Goal: Find specific page/section: Find specific page/section

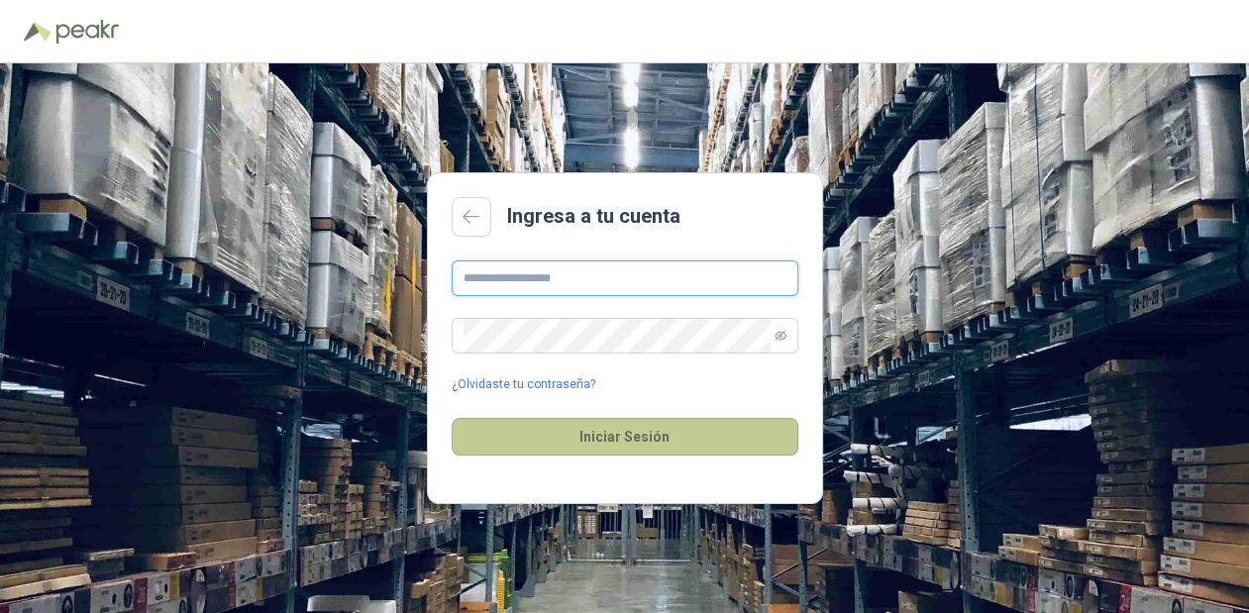
type input "**********"
click at [636, 432] on button "Iniciar Sesión" at bounding box center [625, 437] width 347 height 38
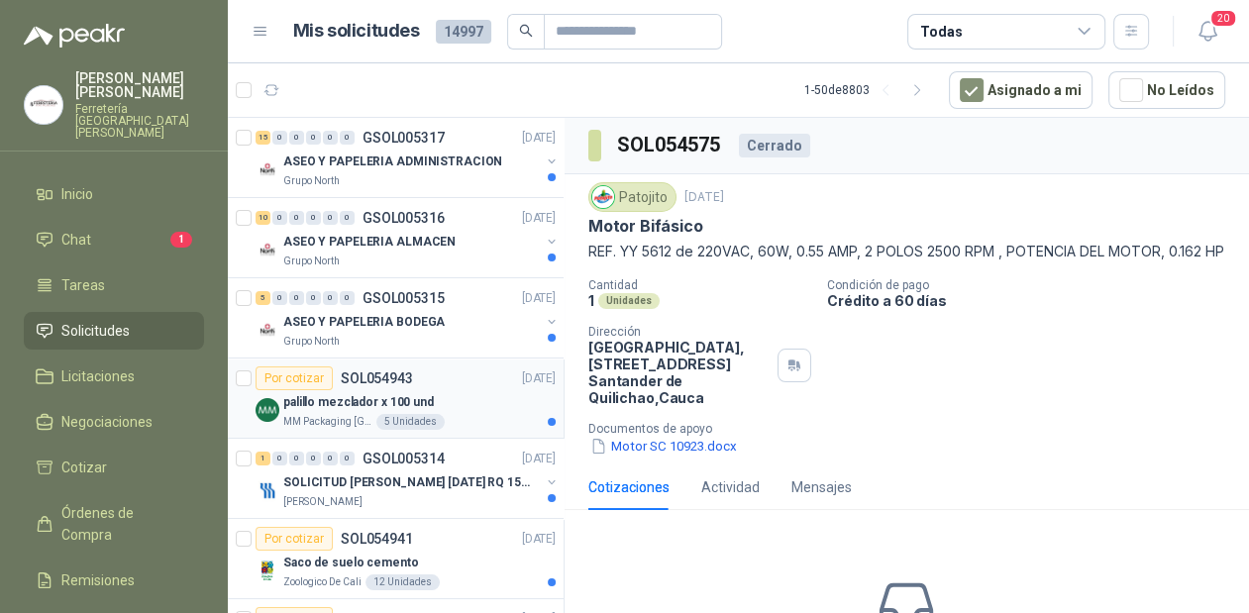
click at [425, 401] on p "palillo mezclador x 100 und" at bounding box center [358, 402] width 151 height 19
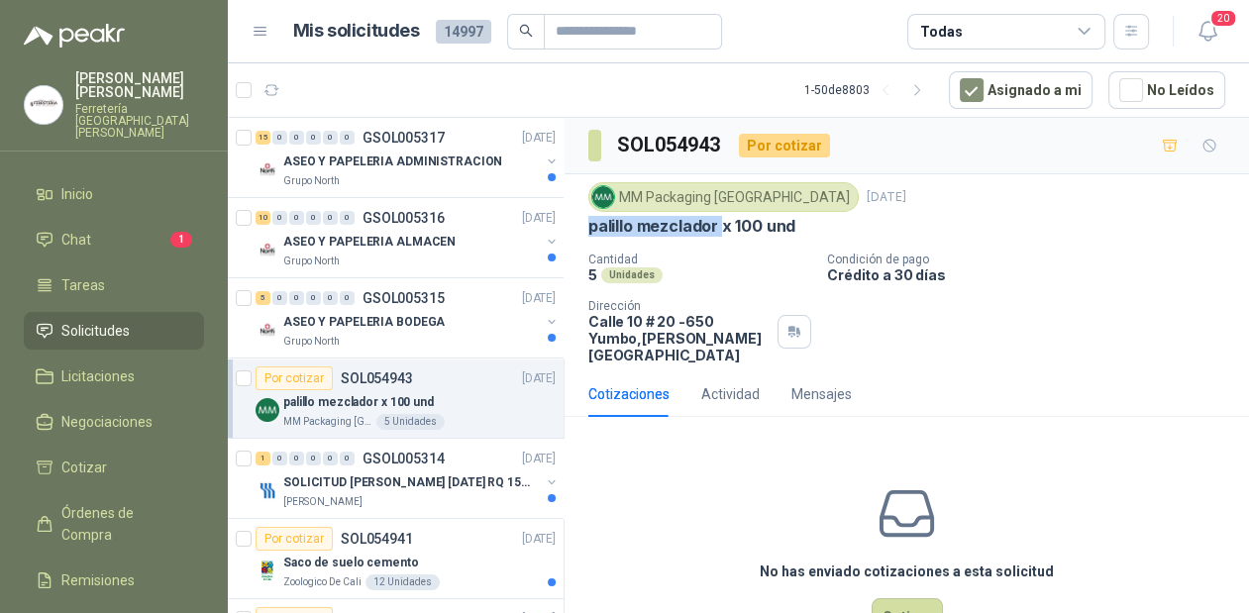
drag, startPoint x: 721, startPoint y: 229, endPoint x: 588, endPoint y: 238, distance: 133.1
click at [588, 238] on div "MM Packaging Colombia [DATE] palillo mezclador x 100 und Cantidad 5 Unidades Co…" at bounding box center [906, 272] width 637 height 181
copy p "palillo mezclador"
click at [362, 326] on p "ASEO Y PAPELERIA BODEGA" at bounding box center [363, 322] width 161 height 19
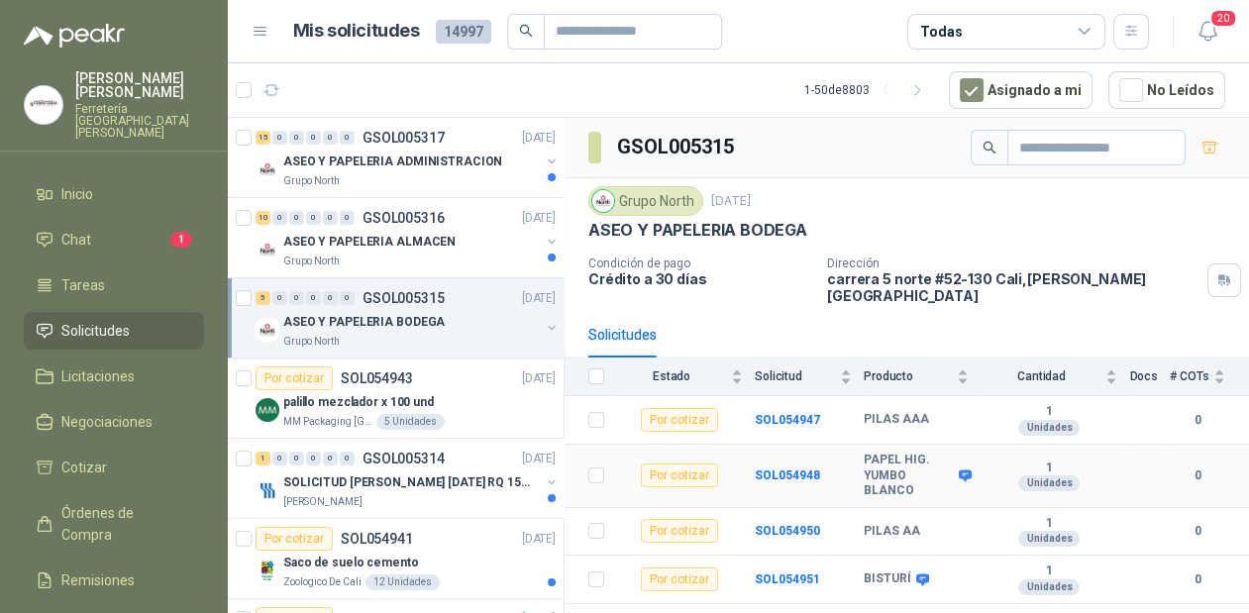
scroll to position [31, 0]
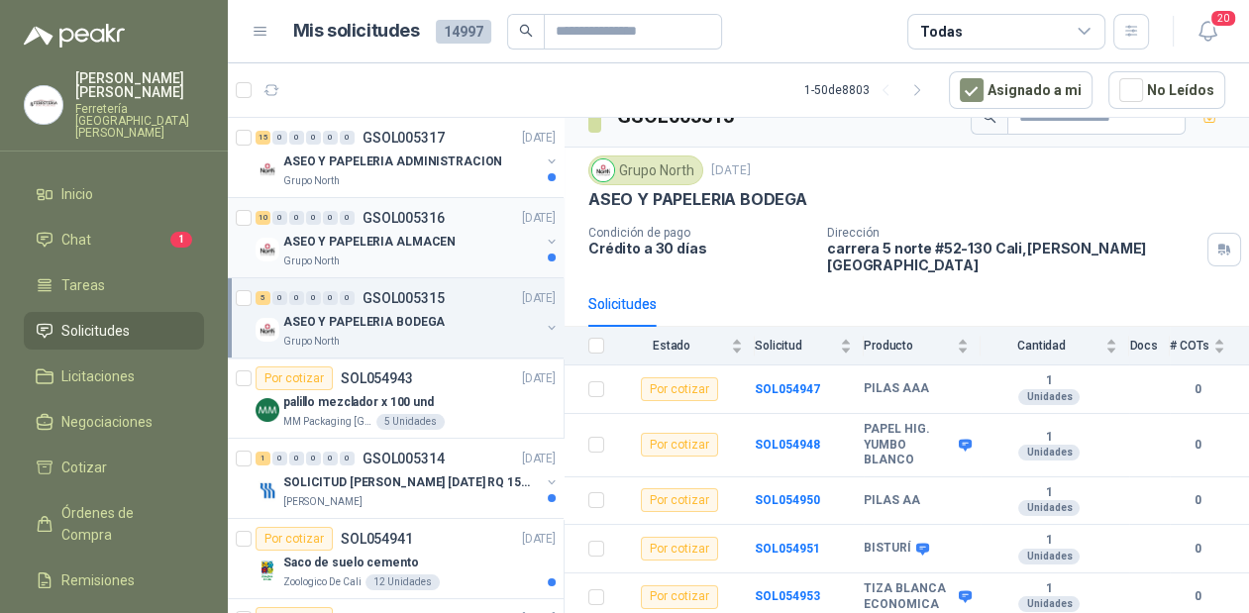
click at [375, 238] on p "ASEO Y PAPELERIA ALMACEN" at bounding box center [369, 242] width 172 height 19
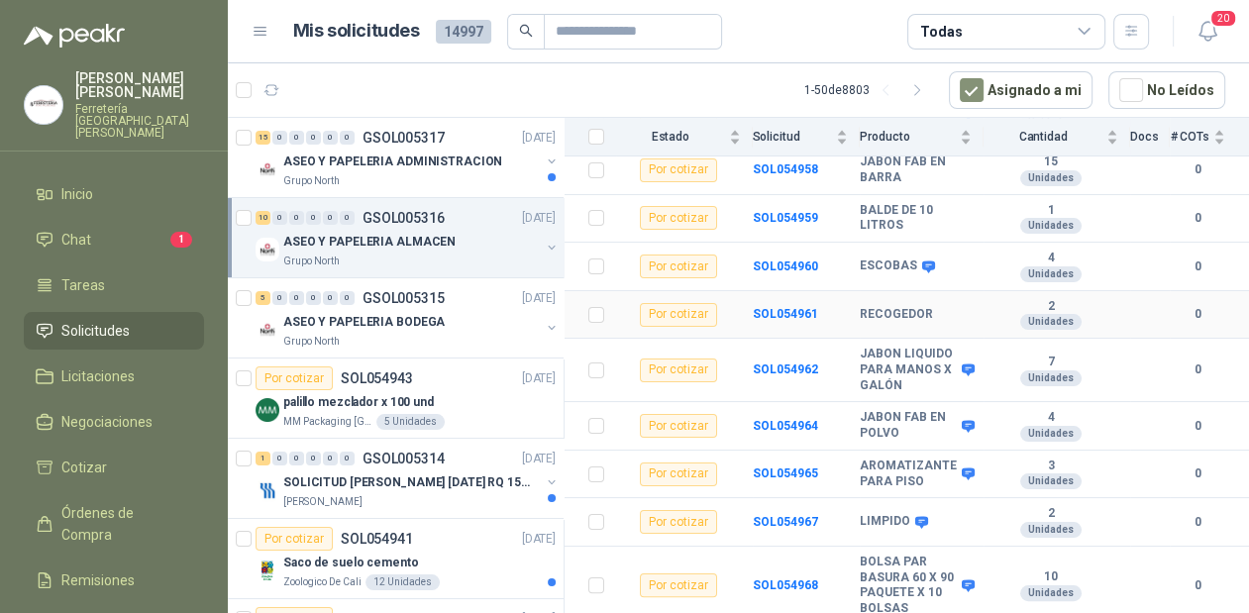
scroll to position [317, 0]
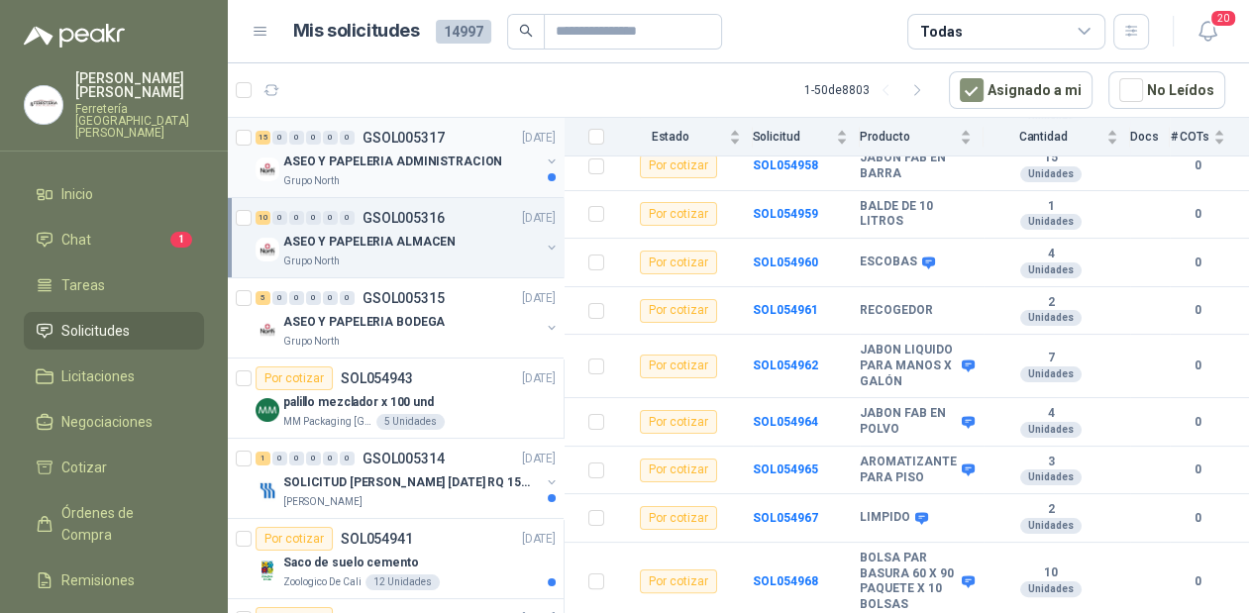
click at [376, 157] on p "ASEO Y PAPELERIA ADMINISTRACION" at bounding box center [392, 162] width 219 height 19
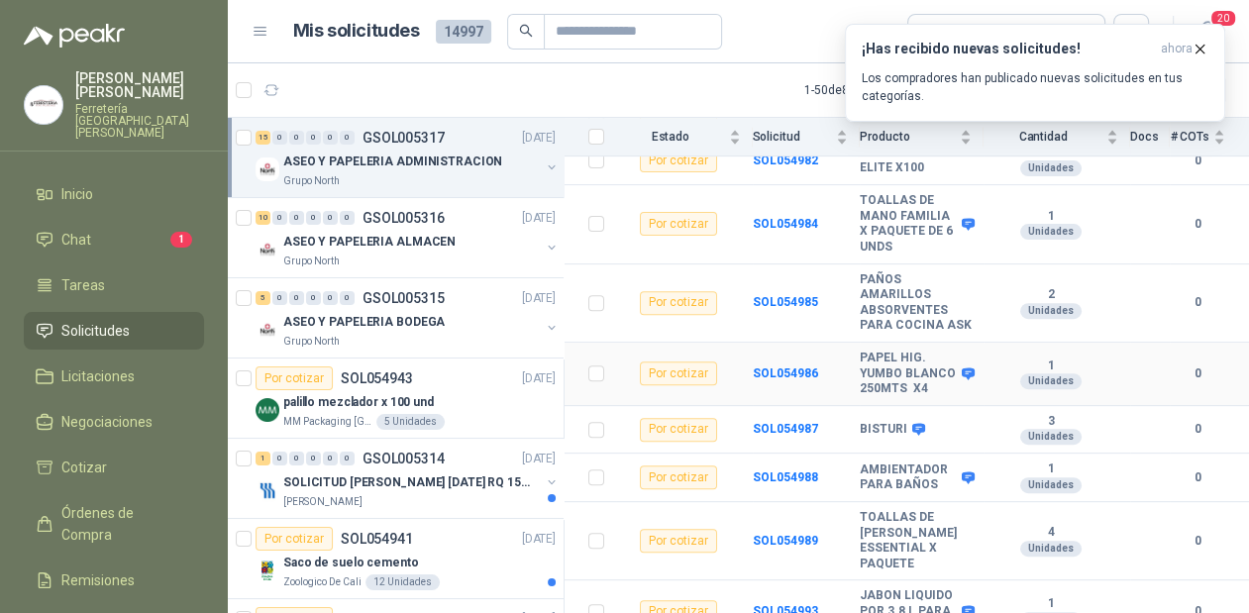
scroll to position [679, 0]
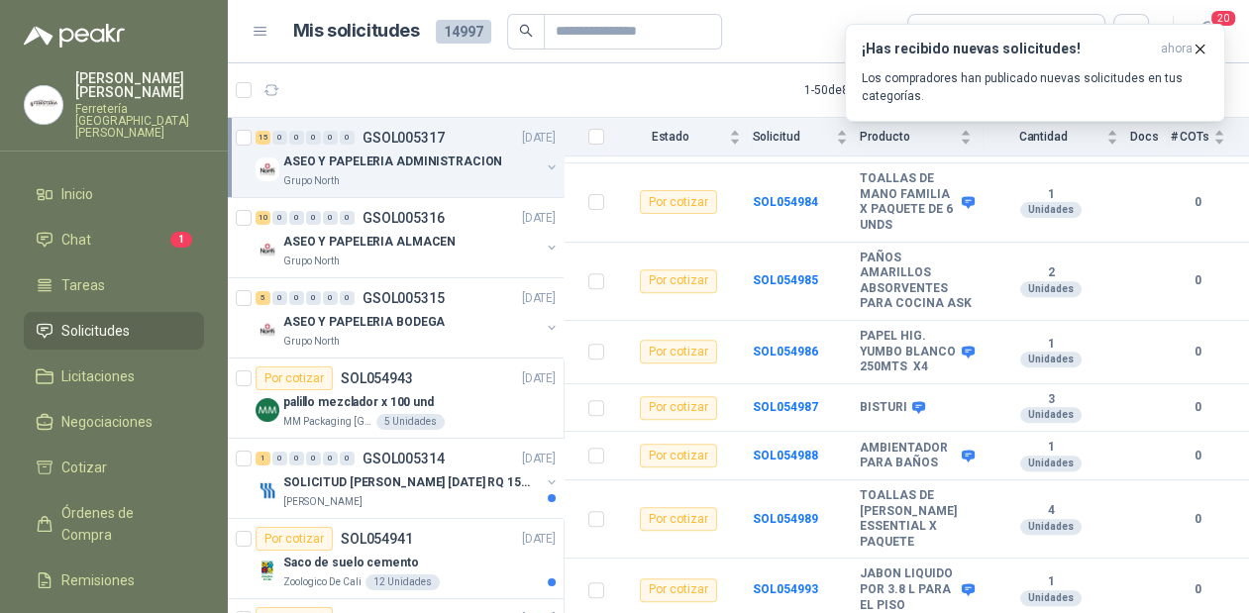
click at [353, 160] on p "ASEO Y PAPELERIA ADMINISTRACION" at bounding box center [392, 162] width 219 height 19
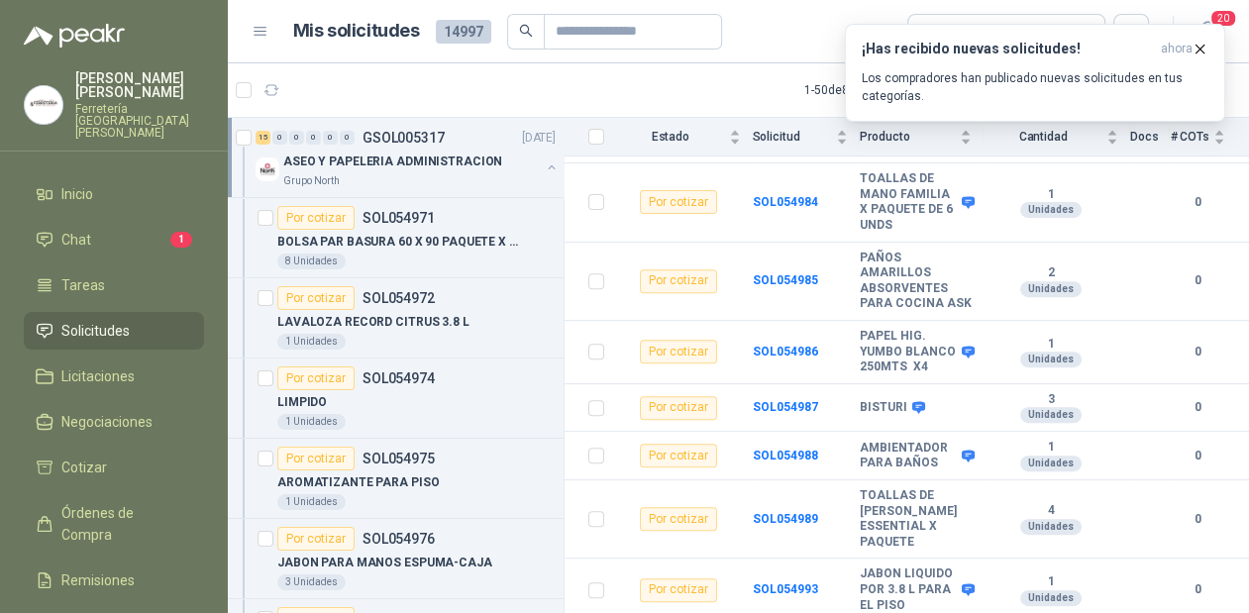
scroll to position [6, 0]
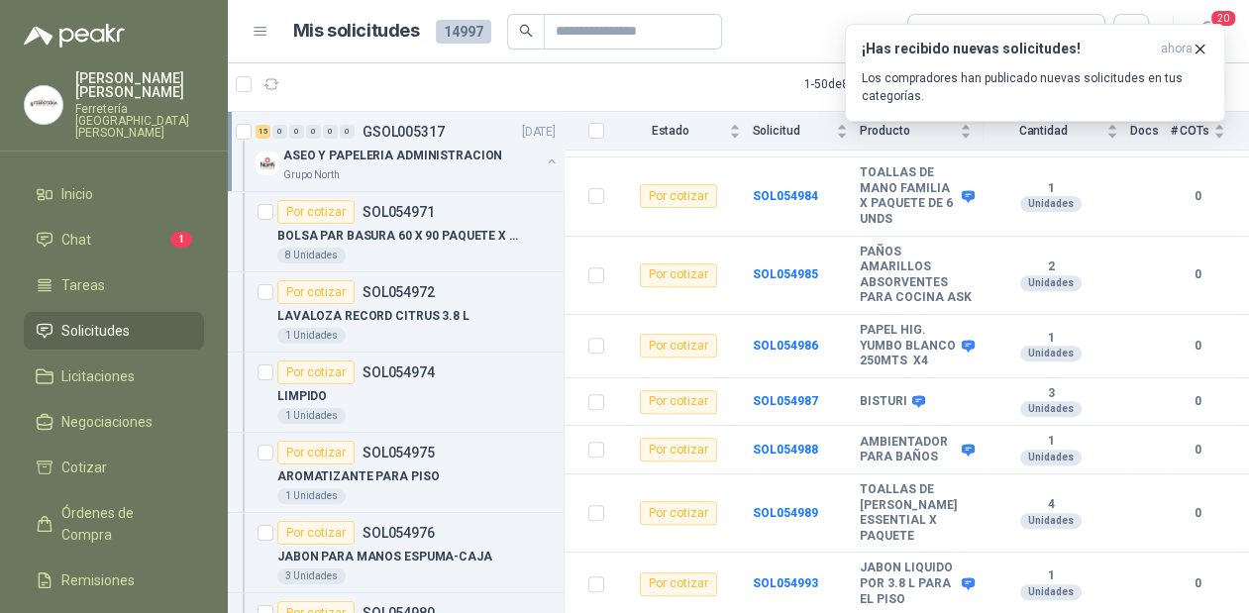
click at [369, 155] on p "ASEO Y PAPELERIA ADMINISTRACION" at bounding box center [392, 156] width 219 height 19
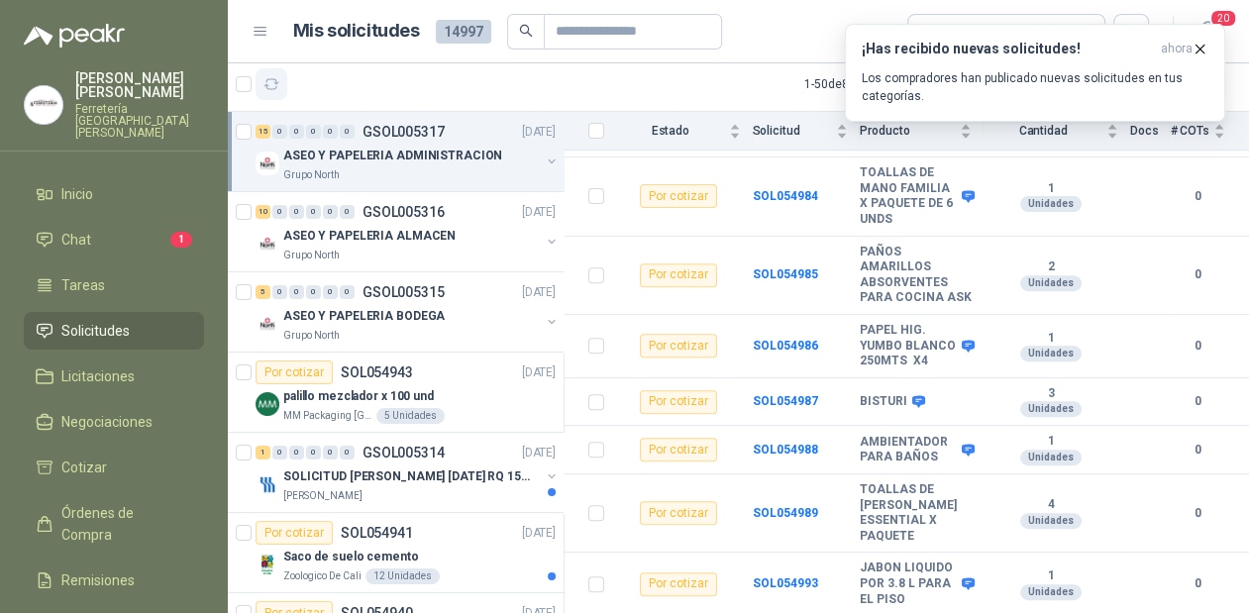
click at [282, 83] on button "button" at bounding box center [272, 84] width 32 height 32
click at [275, 82] on icon "button" at bounding box center [272, 84] width 15 height 10
click at [106, 229] on li "Chat 1" at bounding box center [114, 240] width 157 height 22
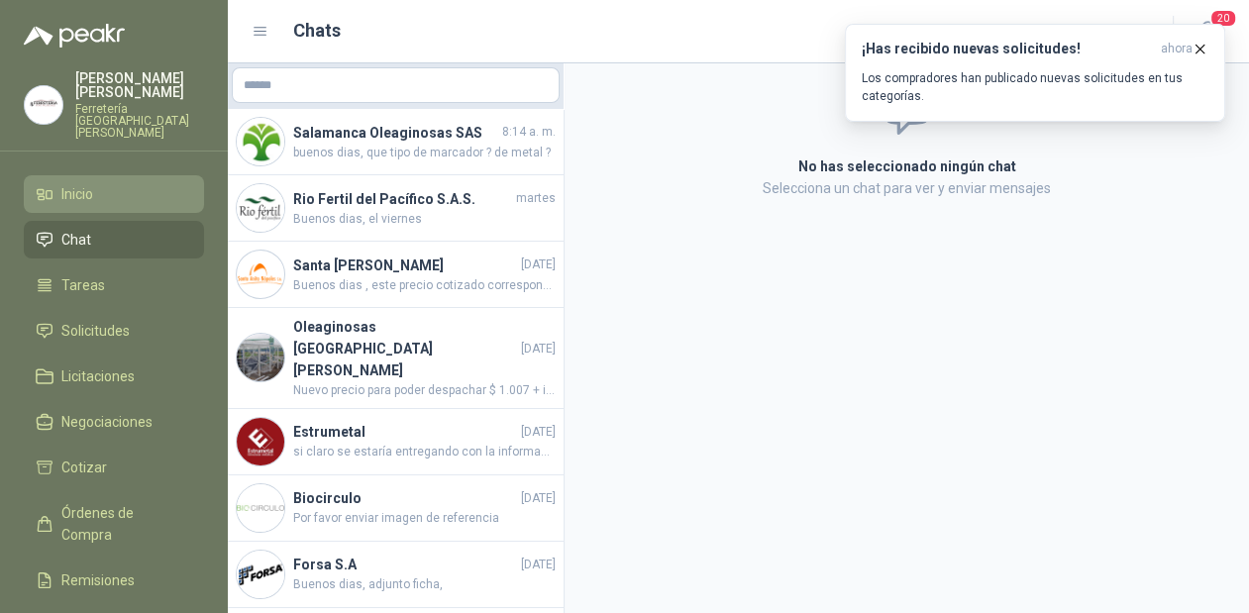
click at [107, 185] on link "Inicio" at bounding box center [114, 194] width 180 height 38
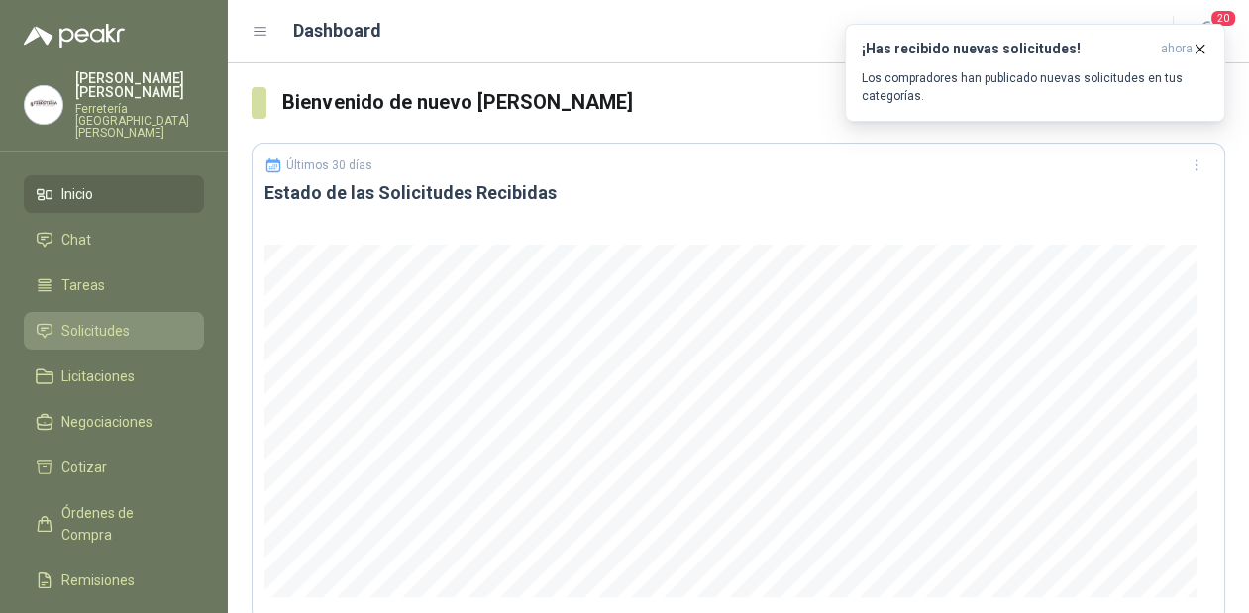
click at [121, 315] on link "Solicitudes" at bounding box center [114, 331] width 180 height 38
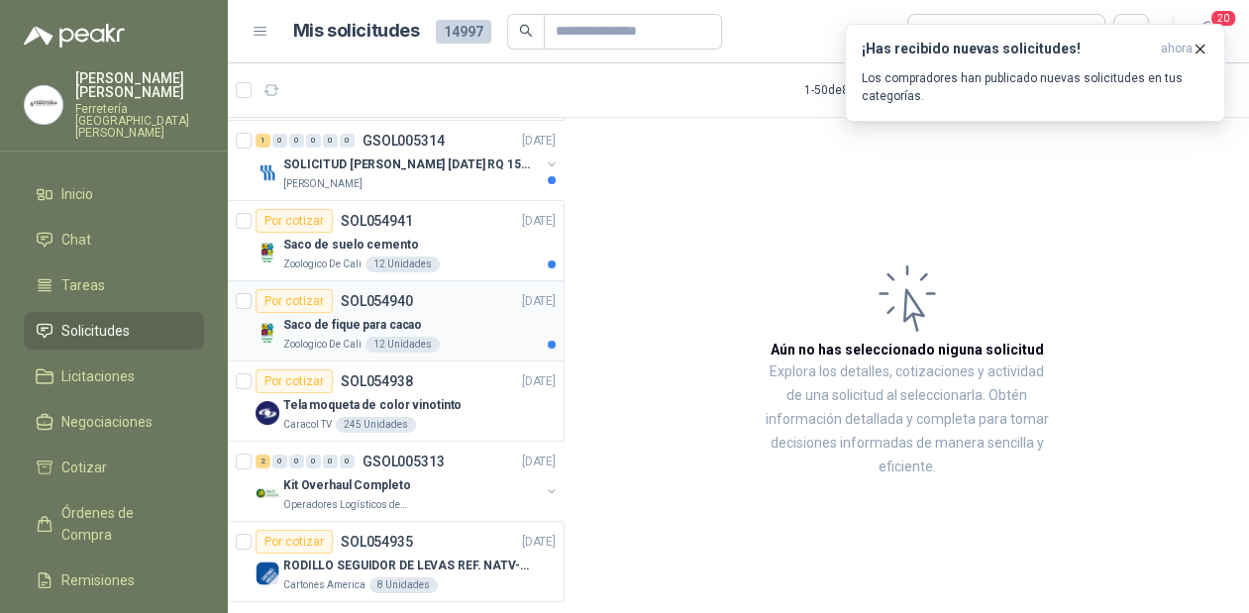
scroll to position [317, 0]
click at [444, 327] on div "Saco de fique para cacao" at bounding box center [419, 326] width 272 height 24
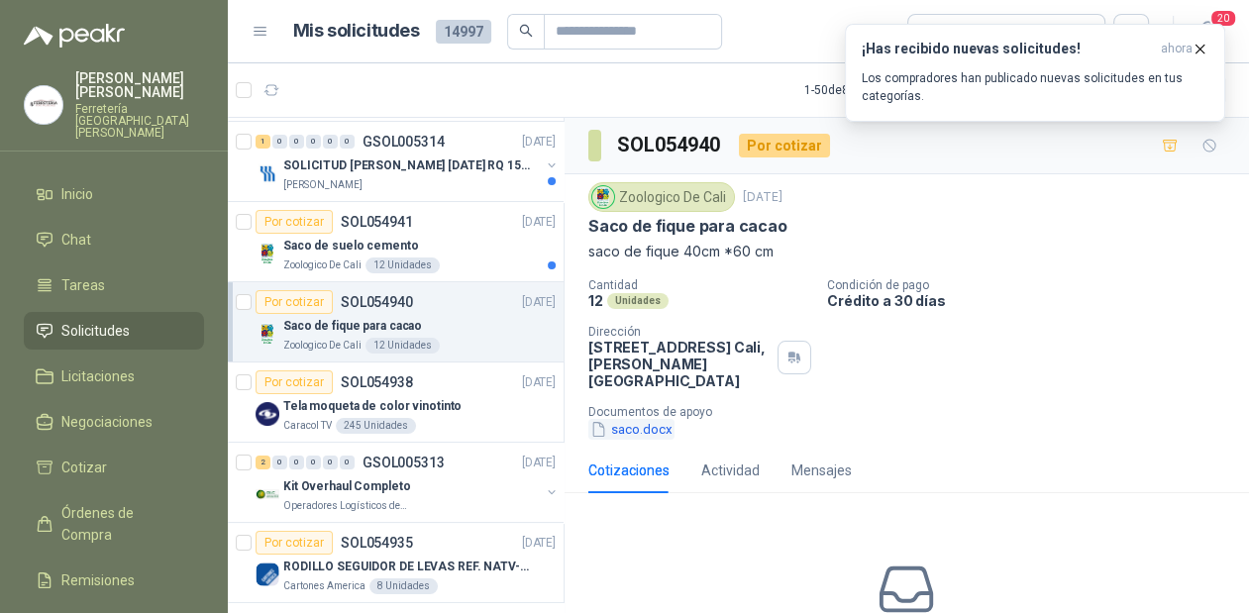
click at [625, 422] on button "saco.docx" at bounding box center [631, 429] width 86 height 21
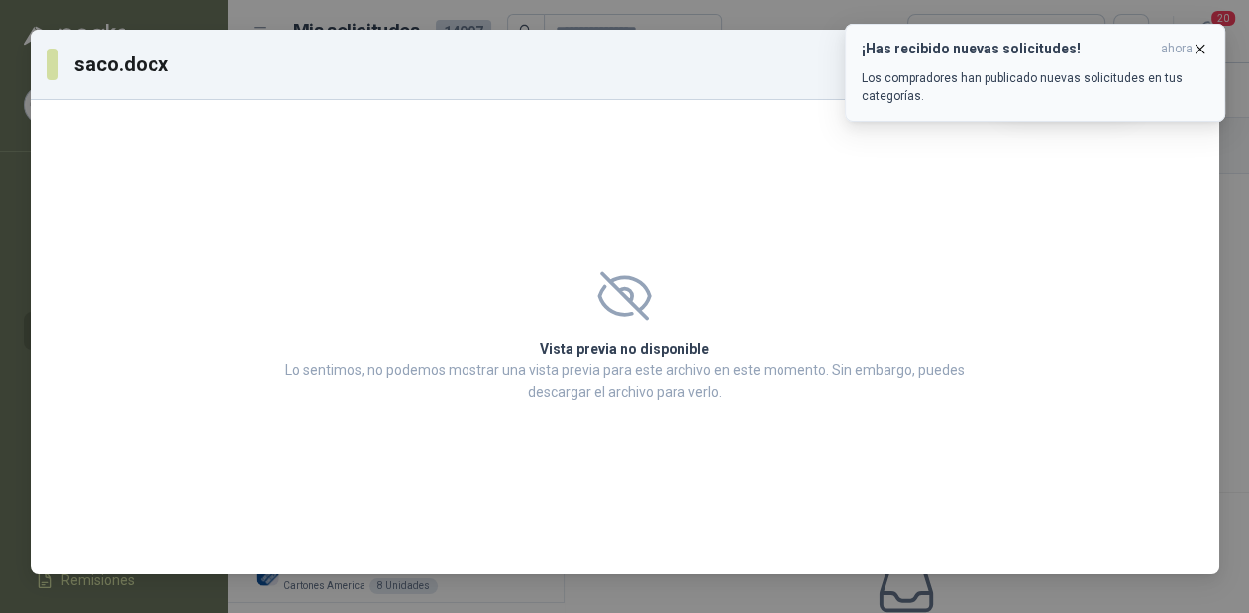
click at [1192, 47] on icon "button" at bounding box center [1200, 49] width 17 height 17
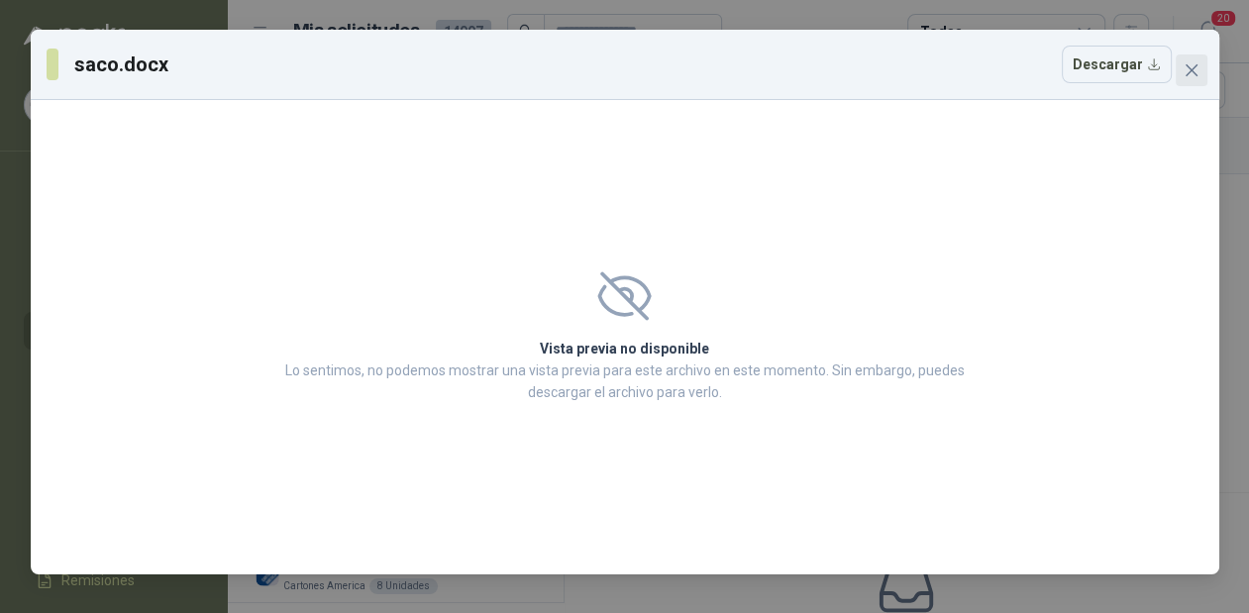
click at [1187, 70] on icon "close" at bounding box center [1192, 70] width 16 height 16
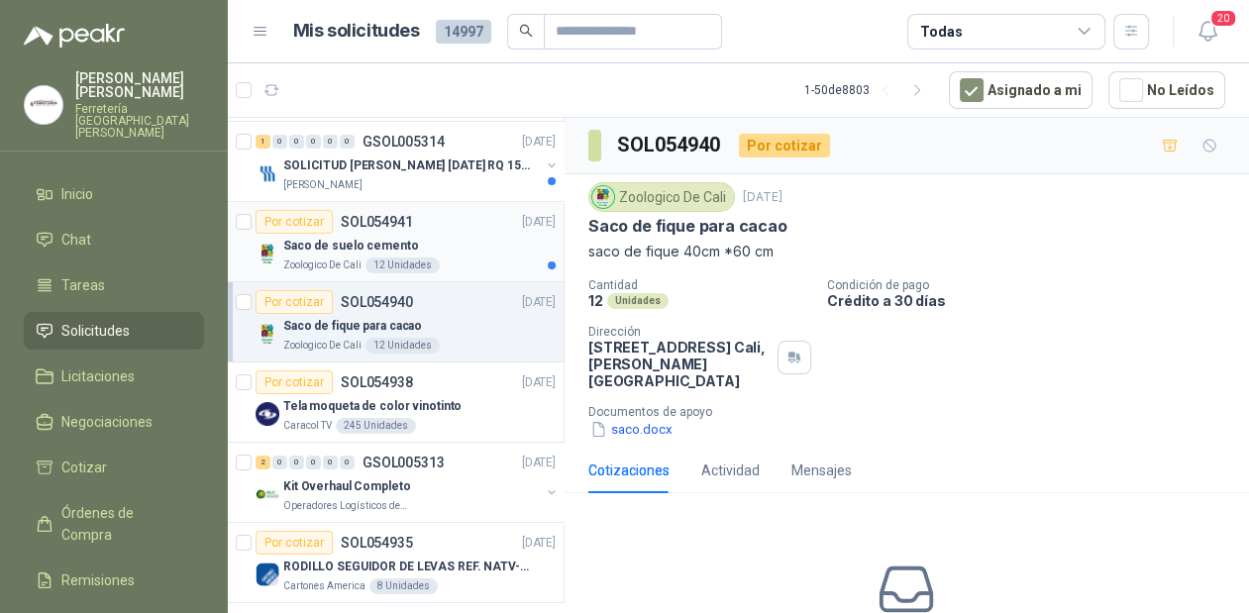
click at [448, 212] on div "Por cotizar SOL054941 [DATE]" at bounding box center [406, 222] width 300 height 24
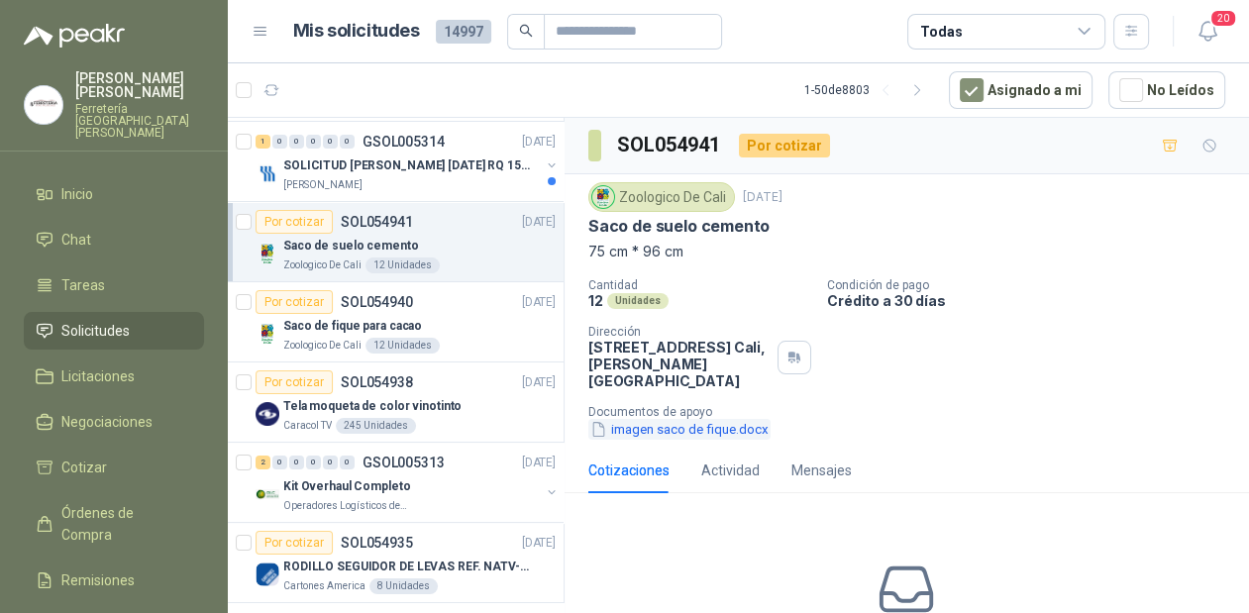
click at [613, 428] on button "imagen saco de fique.docx" at bounding box center [679, 429] width 182 height 21
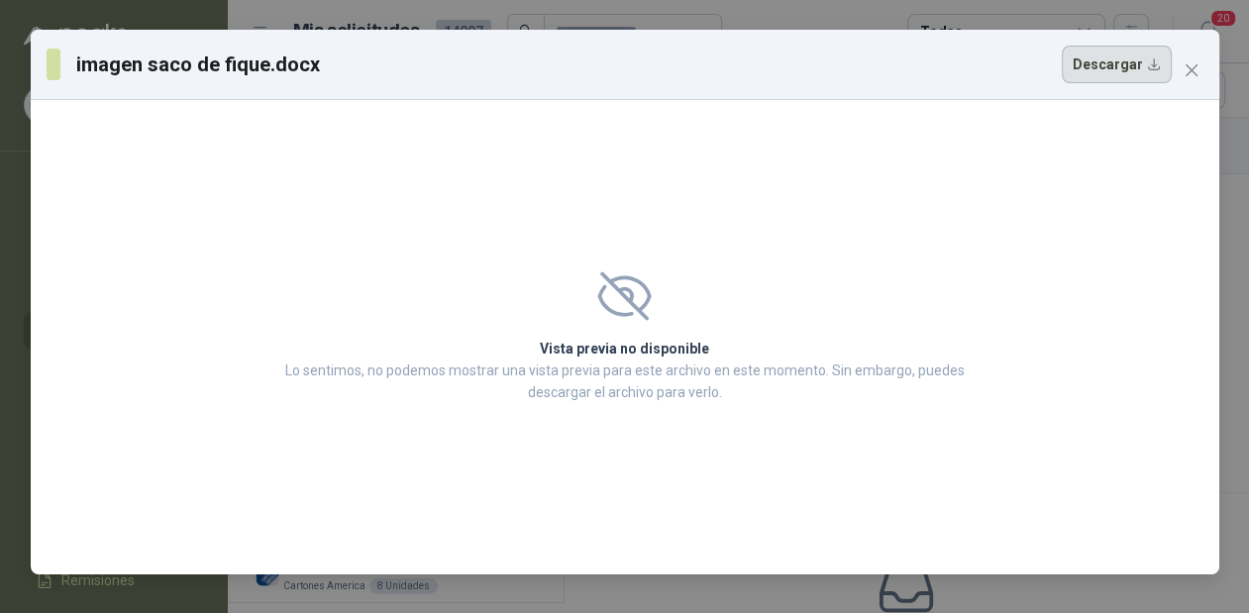
click at [1137, 63] on button "Descargar" at bounding box center [1117, 65] width 110 height 38
click at [1191, 69] on icon "close" at bounding box center [1191, 70] width 12 height 12
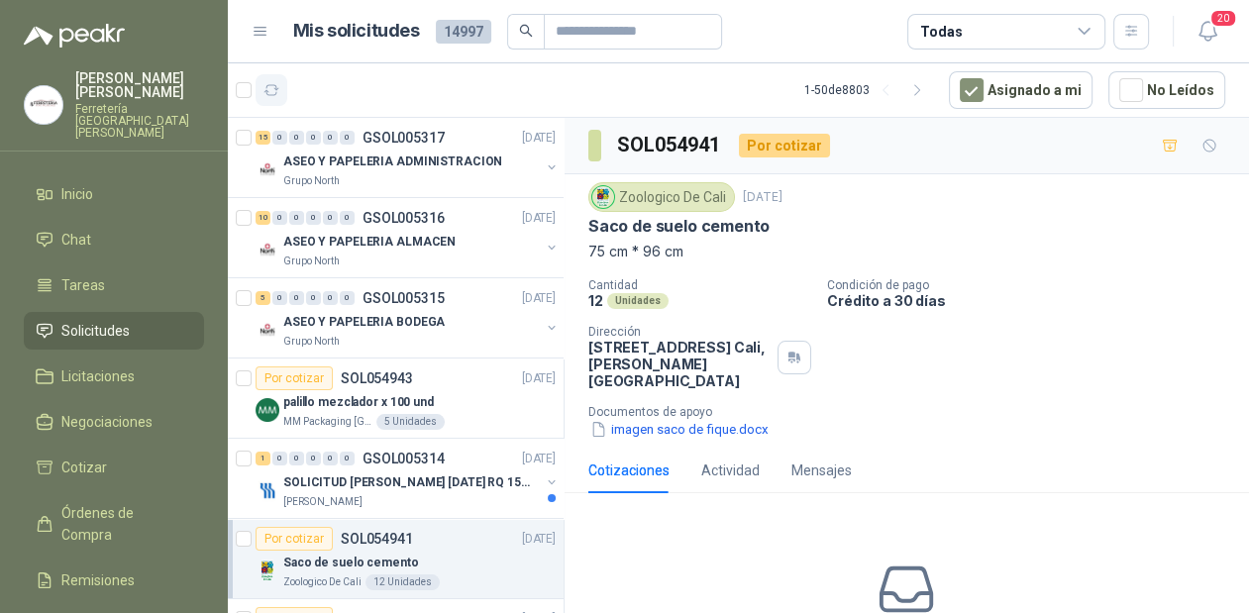
click at [274, 93] on icon "button" at bounding box center [272, 90] width 17 height 17
click at [267, 87] on icon "button" at bounding box center [272, 90] width 17 height 17
click at [381, 155] on p "ASEO Y PAPELERIA ADMINISTRACION" at bounding box center [392, 162] width 219 height 19
